Goal: Transaction & Acquisition: Download file/media

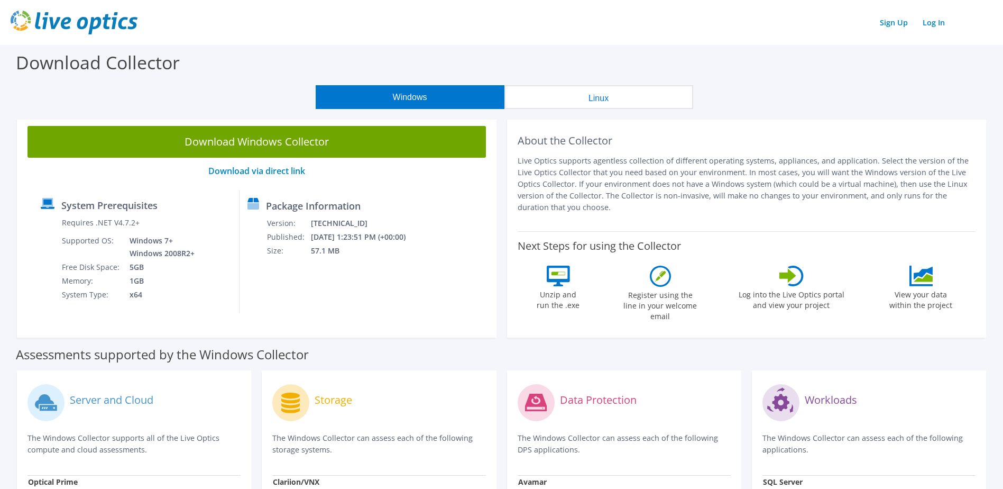
click at [586, 109] on button "Linux" at bounding box center [599, 97] width 189 height 24
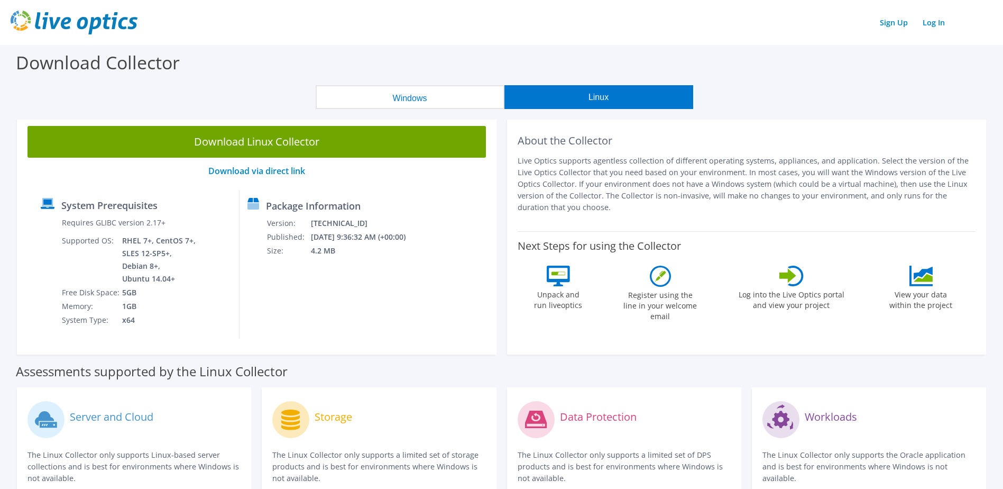
click at [409, 109] on button "Windows" at bounding box center [410, 97] width 189 height 24
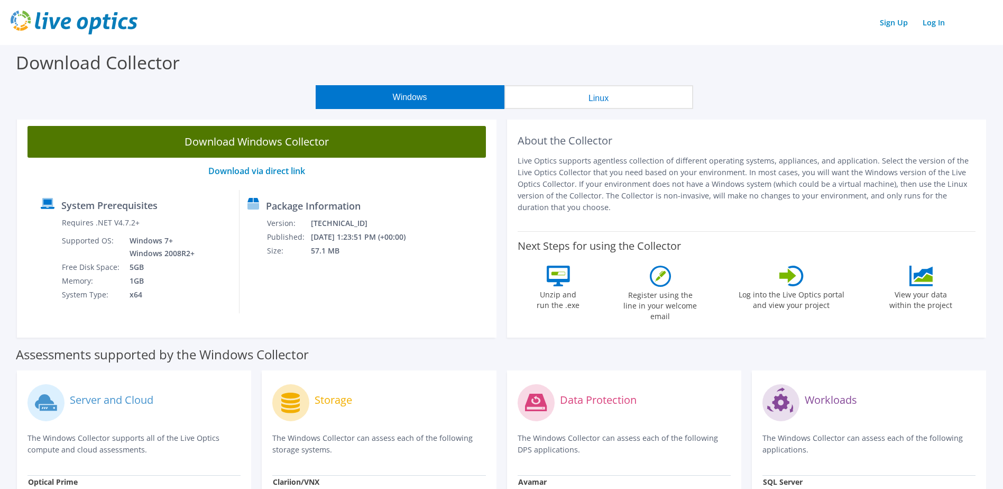
click at [296, 158] on link "Download Windows Collector" at bounding box center [257, 142] width 459 height 32
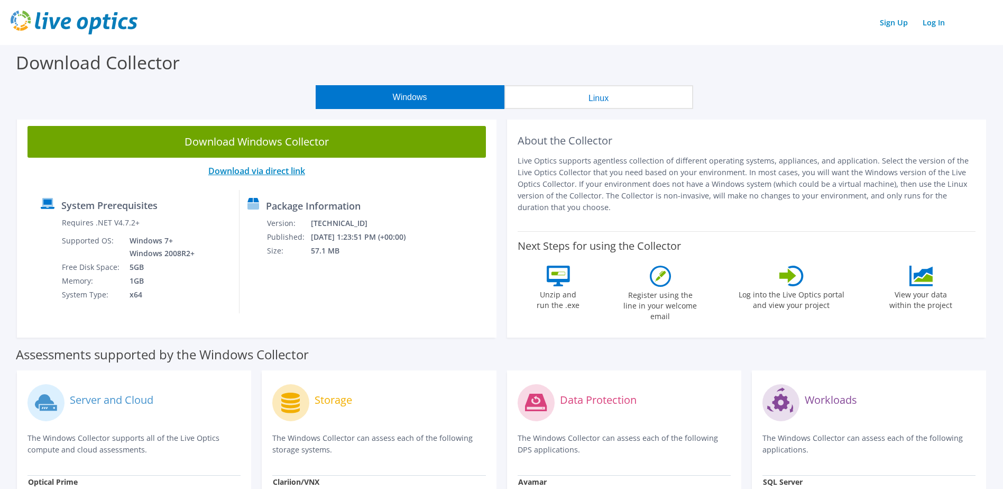
click at [258, 177] on link "Download via direct link" at bounding box center [256, 171] width 97 height 12
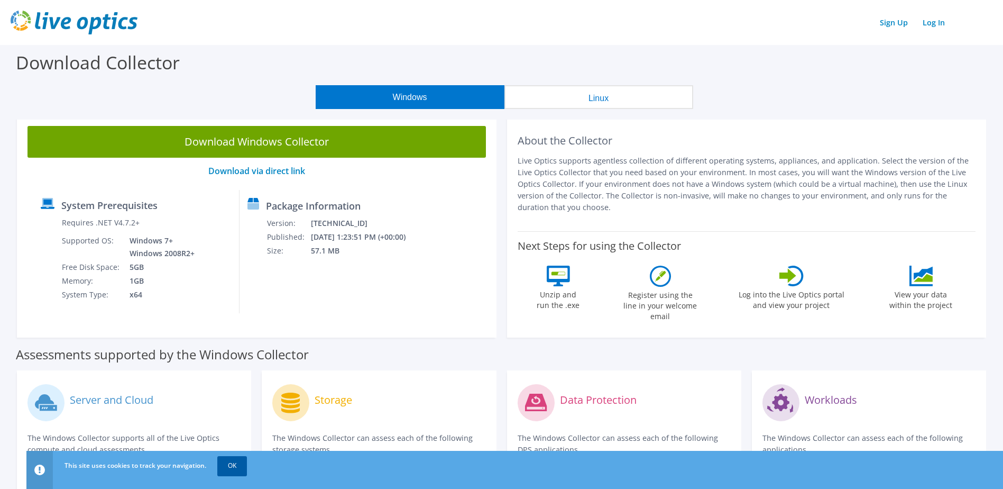
click at [222, 465] on link "OK" at bounding box center [232, 465] width 30 height 19
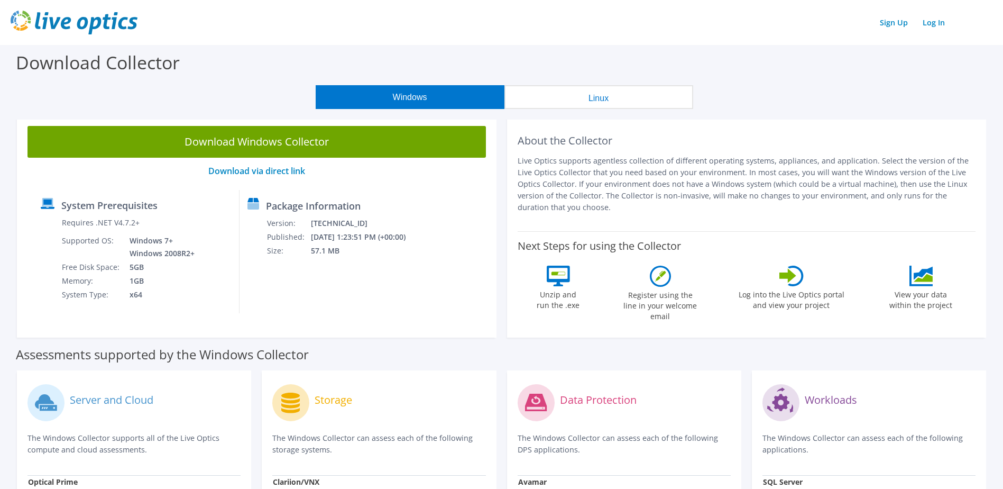
click at [432, 277] on div "System Prerequisites Requires .NET V4.7.2+ Supported OS: Windows 7+ Windows 200…" at bounding box center [257, 251] width 448 height 123
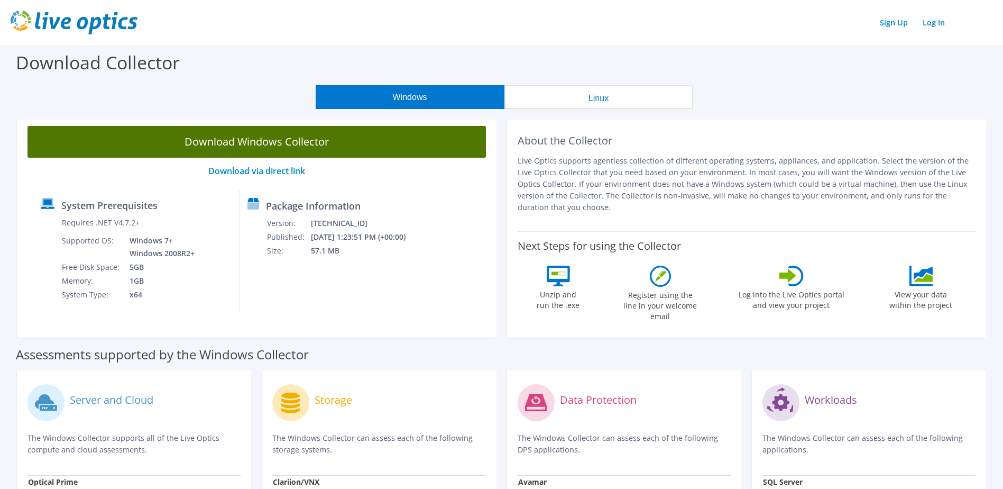
click at [266, 144] on link "Download Windows Collector" at bounding box center [257, 142] width 459 height 32
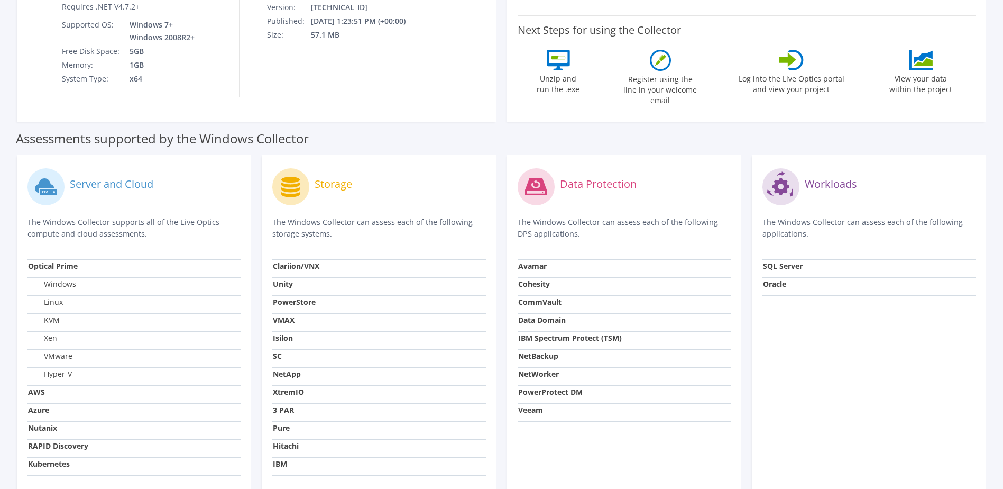
scroll to position [264, 0]
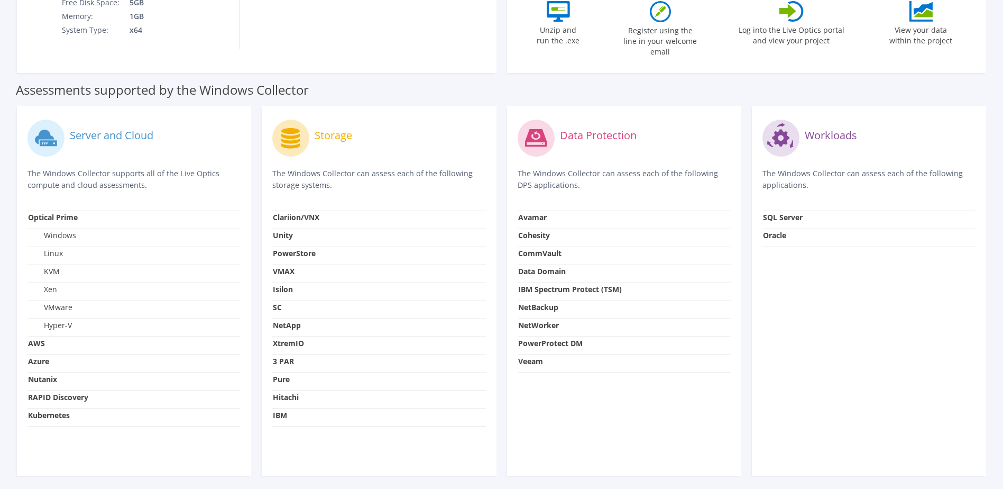
click at [355, 151] on div "Storage" at bounding box center [378, 138] width 213 height 44
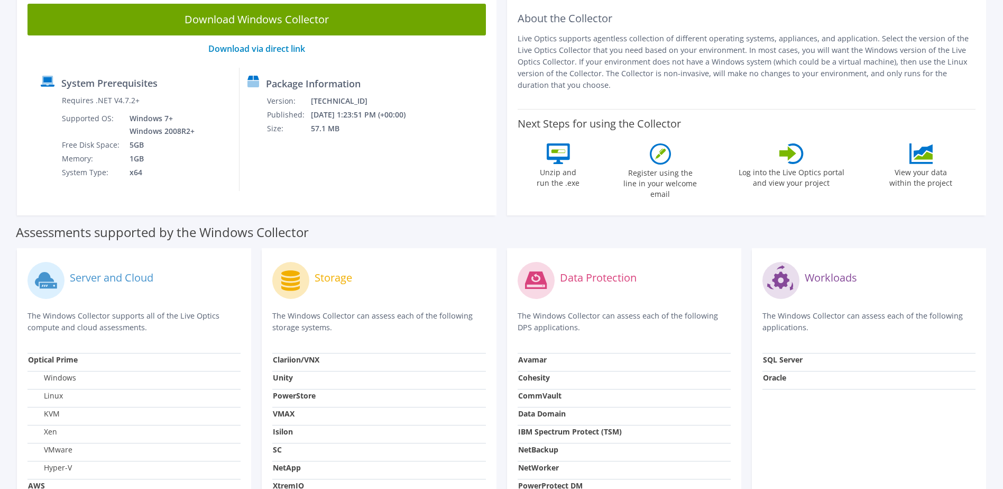
scroll to position [106, 0]
